Goal: Navigation & Orientation: Find specific page/section

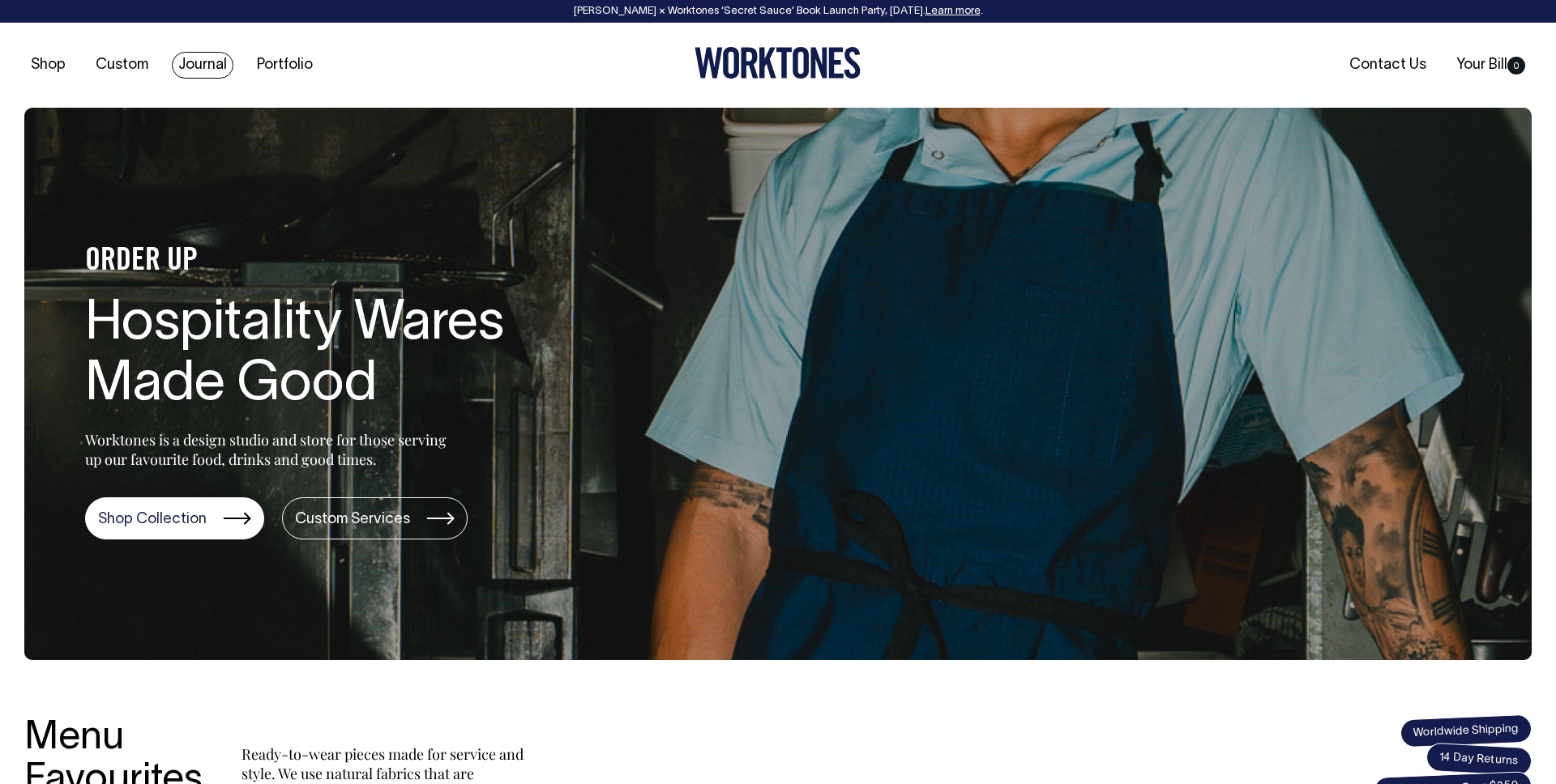
click at [212, 63] on link "Journal" at bounding box center [203, 65] width 62 height 26
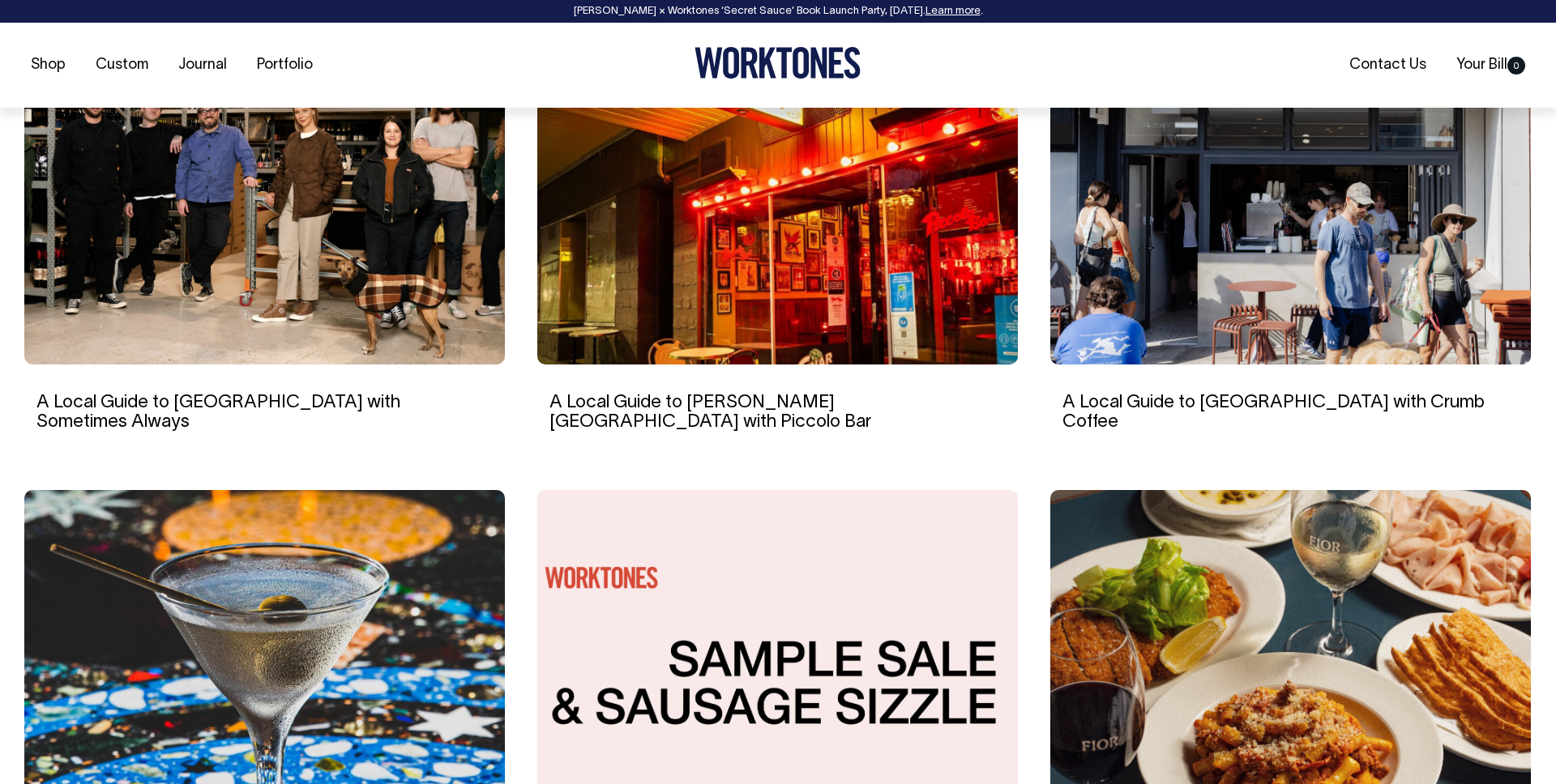
scroll to position [1120, 0]
click at [306, 64] on link "Portfolio" at bounding box center [285, 65] width 69 height 26
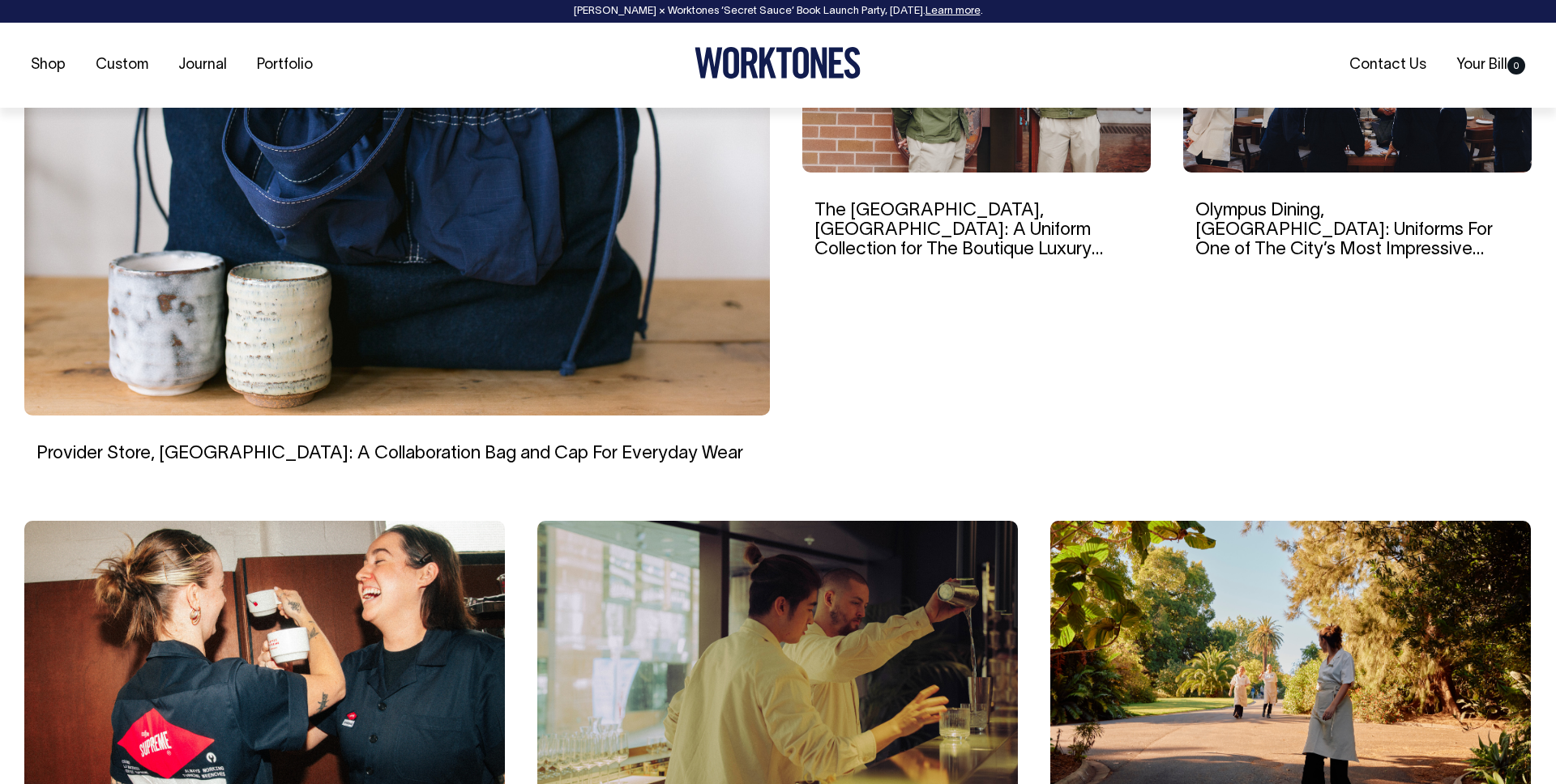
scroll to position [640, 0]
